Goal: Contribute content: Add original content to the website for others to see

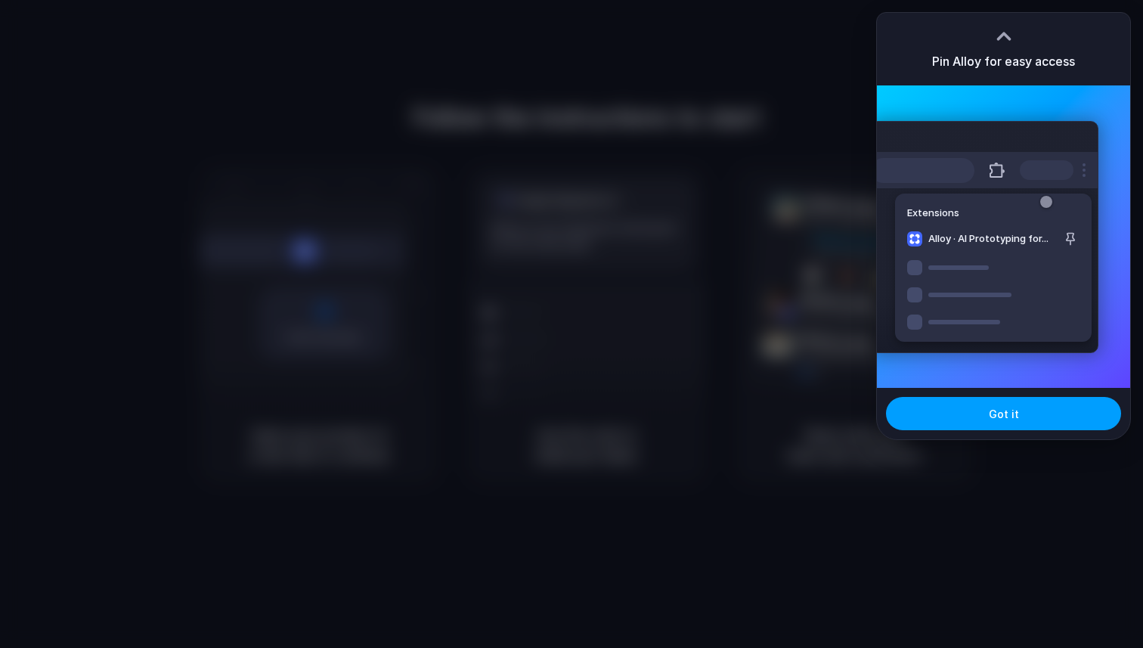
click at [1004, 417] on span "Got it" at bounding box center [1004, 414] width 30 height 16
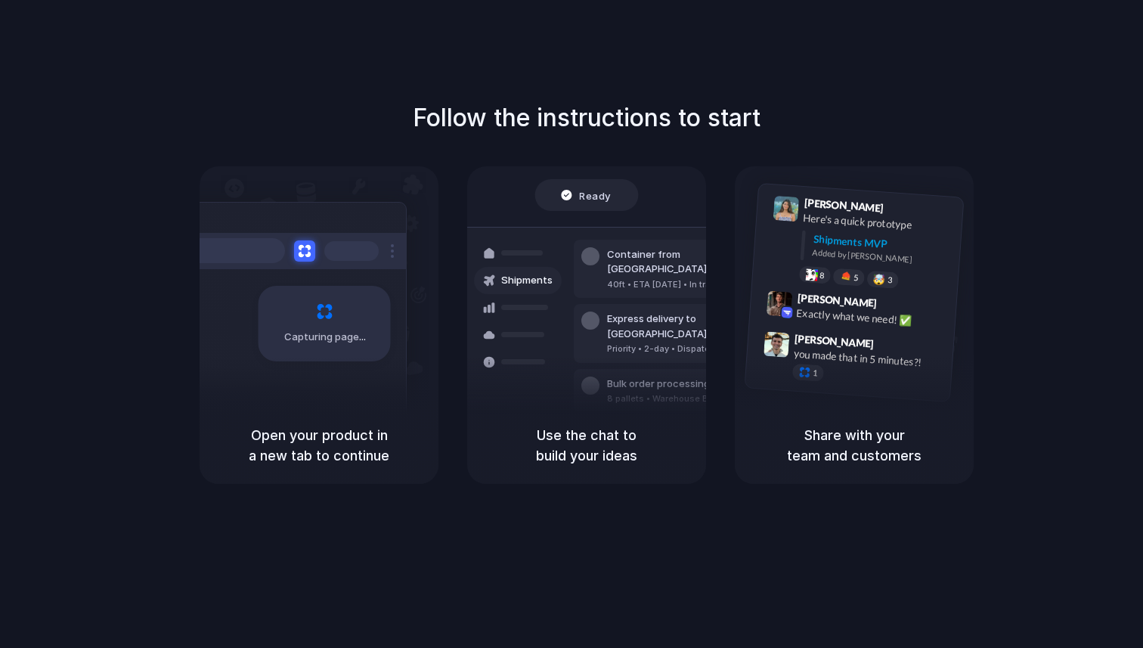
click at [336, 330] on span "Capturing page" at bounding box center [326, 337] width 84 height 15
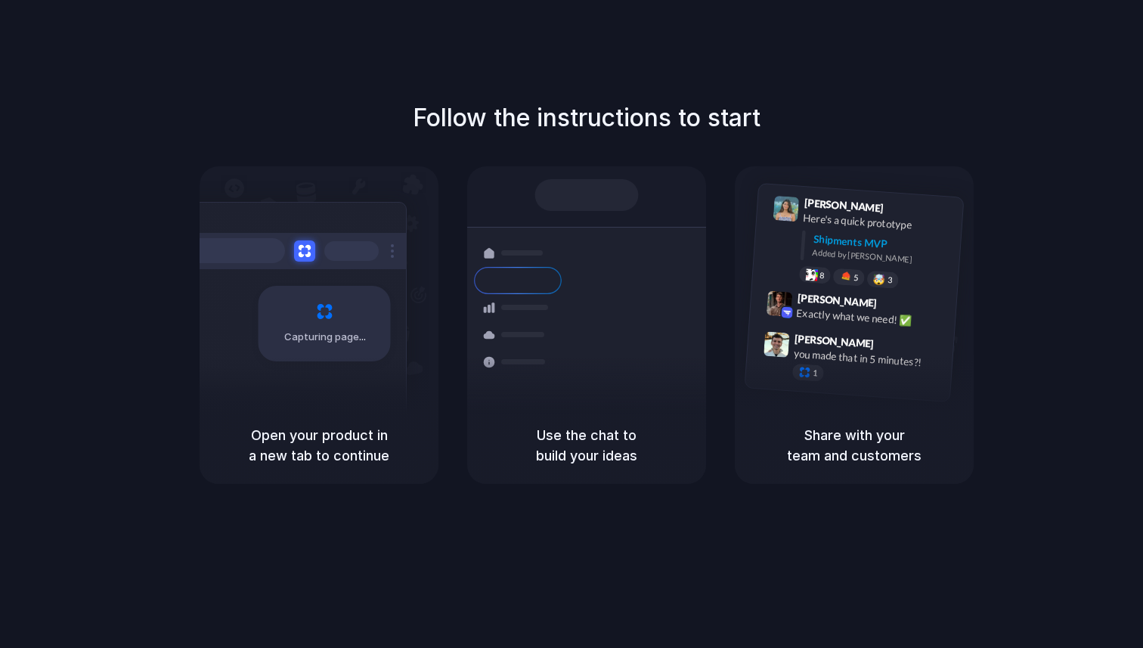
click at [562, 184] on div at bounding box center [587, 195] width 104 height 32
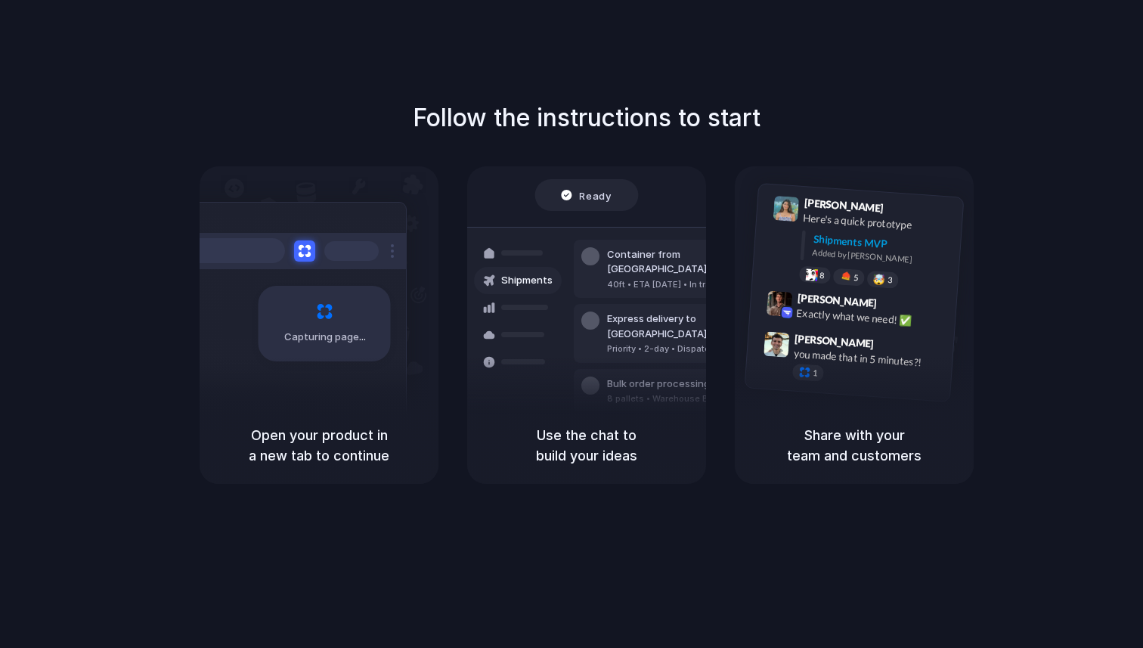
click at [599, 309] on div "Express delivery to NYC Priority • 2-day • Dispatched" at bounding box center [676, 333] width 204 height 59
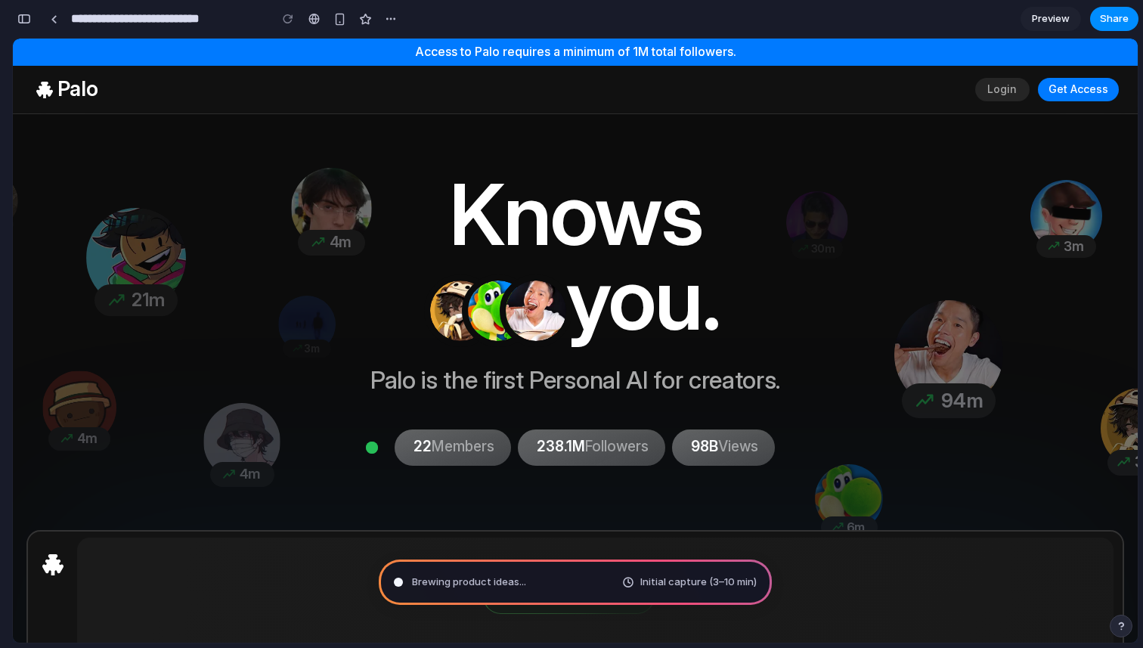
type input "**********"
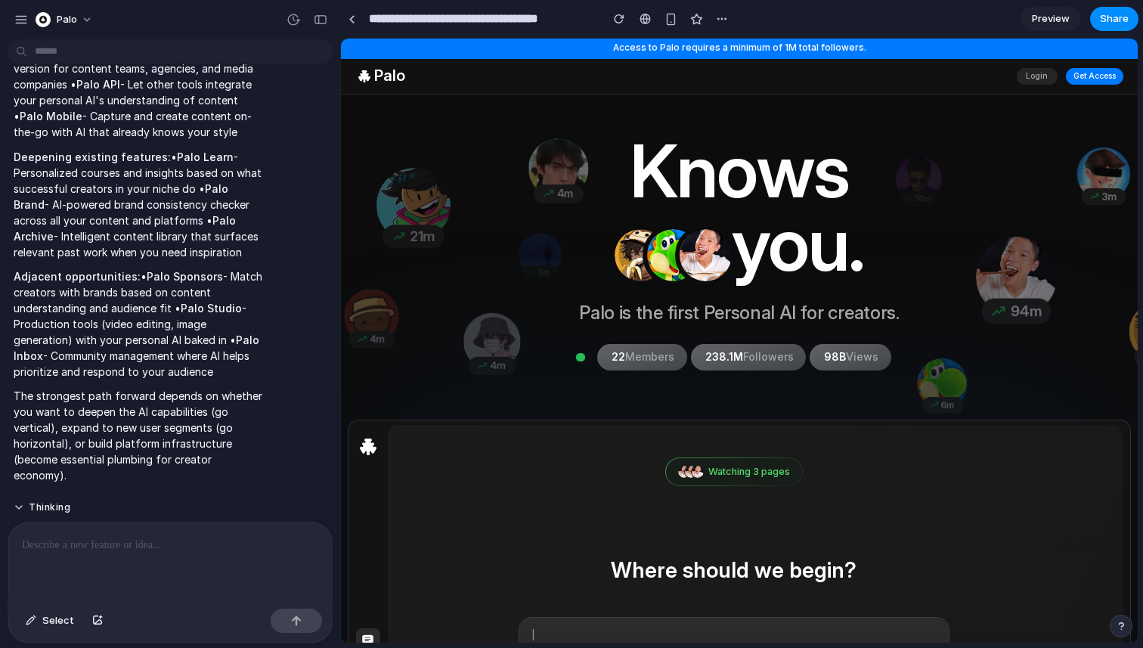
scroll to position [483, 0]
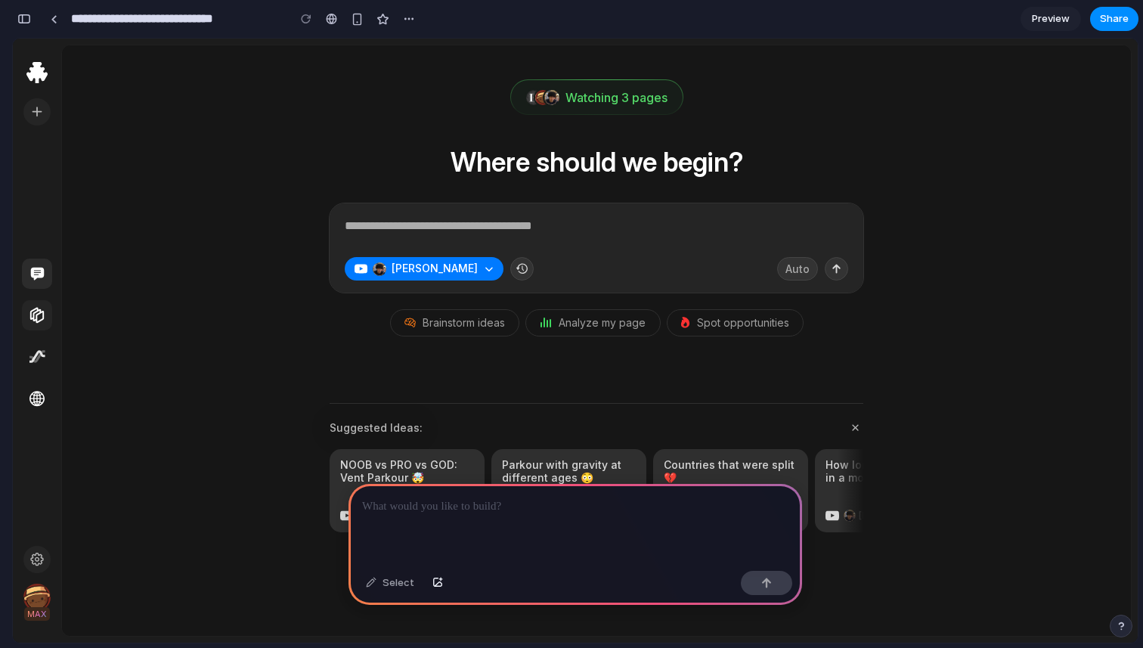
click at [43, 308] on icon at bounding box center [37, 315] width 17 height 17
click at [41, 347] on button at bounding box center [37, 357] width 30 height 30
click at [40, 392] on icon at bounding box center [36, 398] width 15 height 15
click at [402, 516] on div at bounding box center [576, 524] width 454 height 81
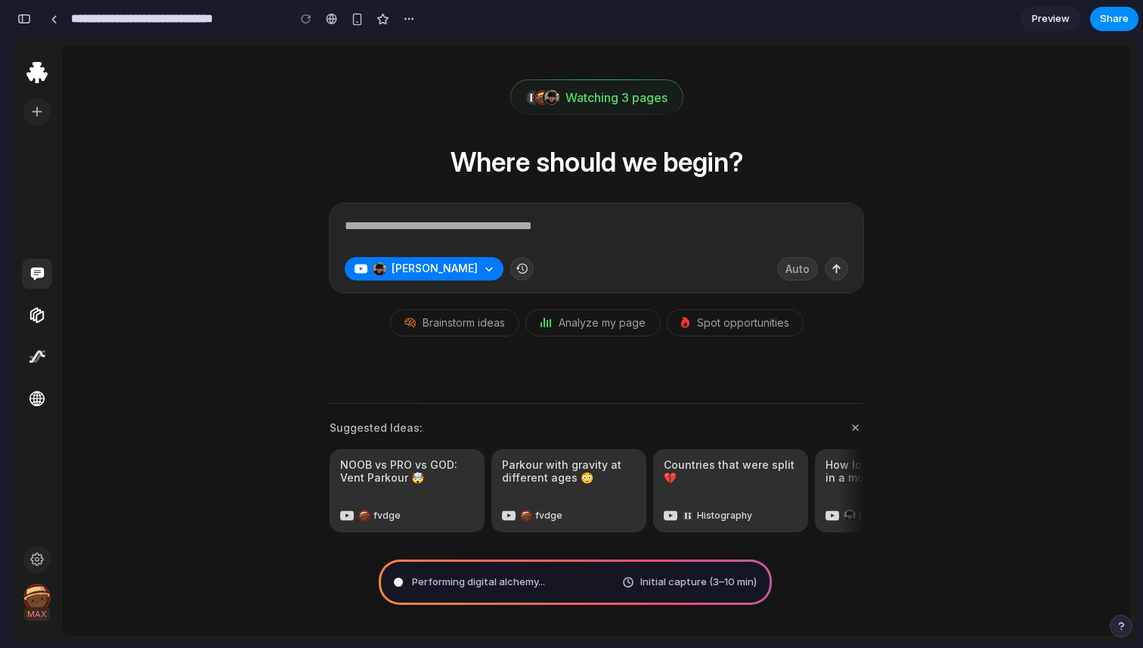
type input "**********"
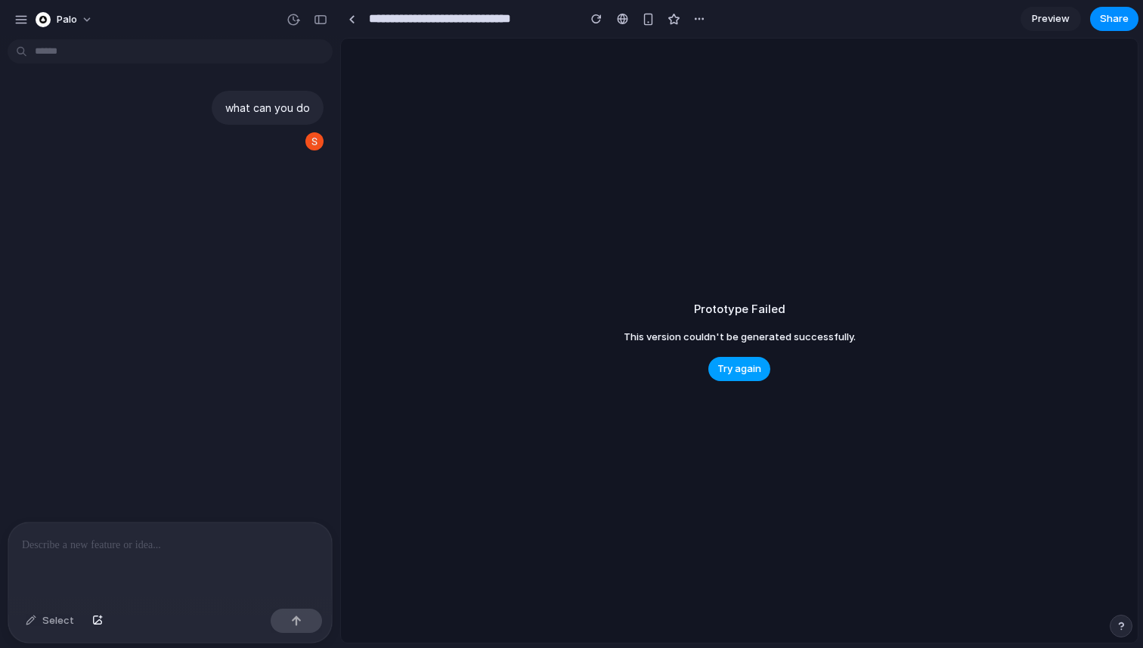
click at [742, 379] on button "Try again" at bounding box center [739, 369] width 62 height 24
